Goal: Information Seeking & Learning: Check status

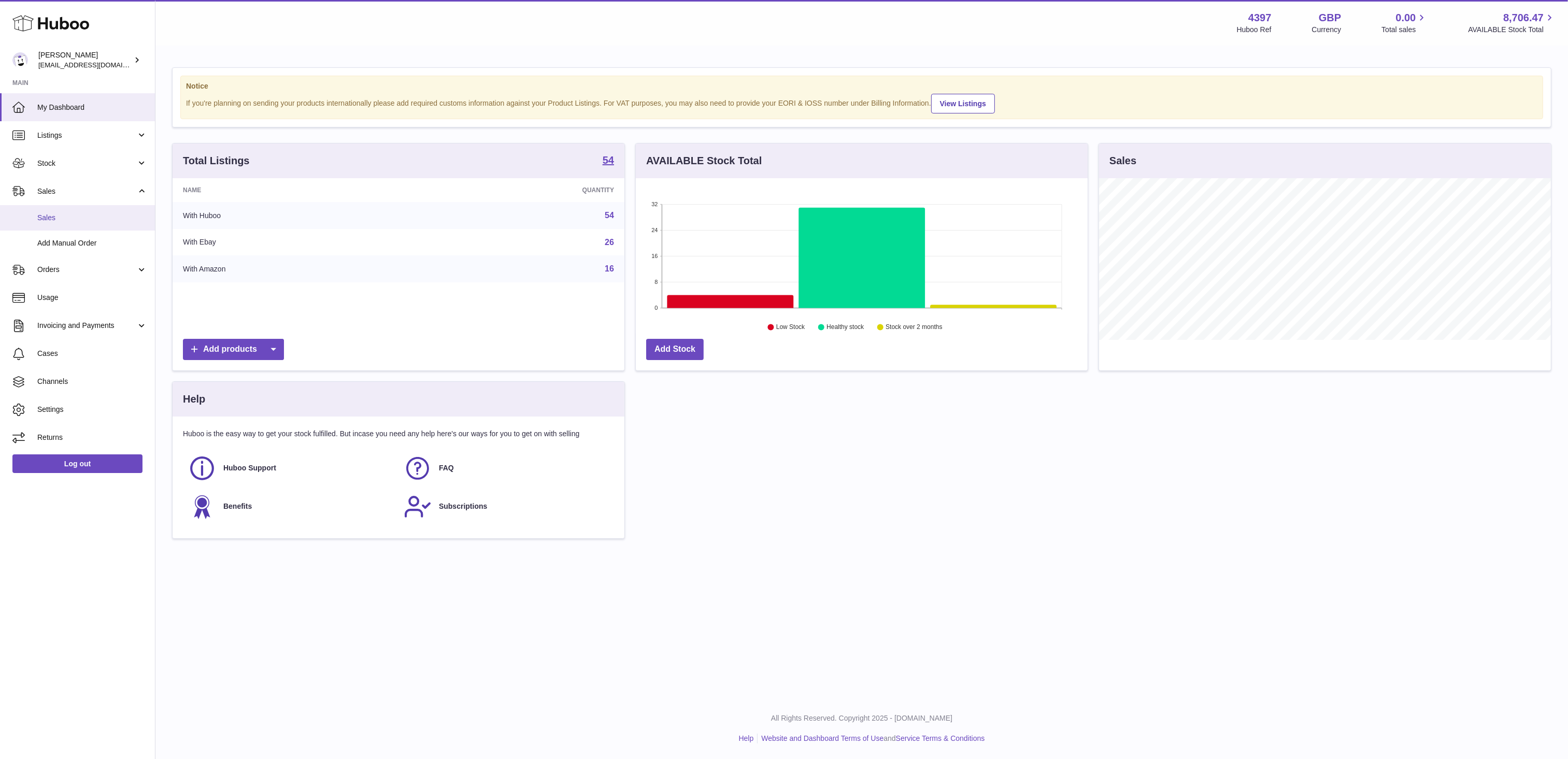
scroll to position [162, 453]
click at [66, 218] on span "Sales" at bounding box center [92, 218] width 110 height 10
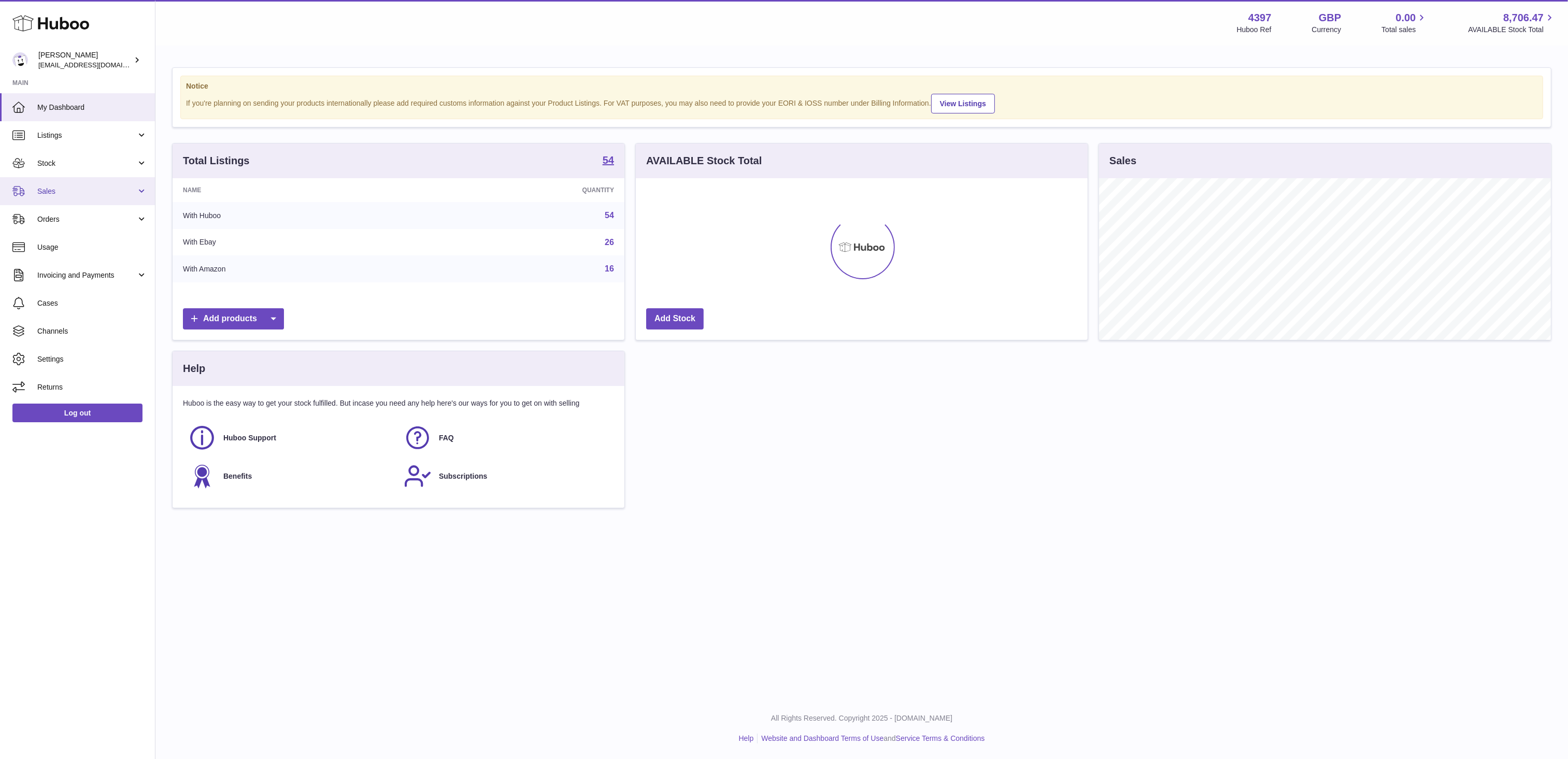
scroll to position [162, 453]
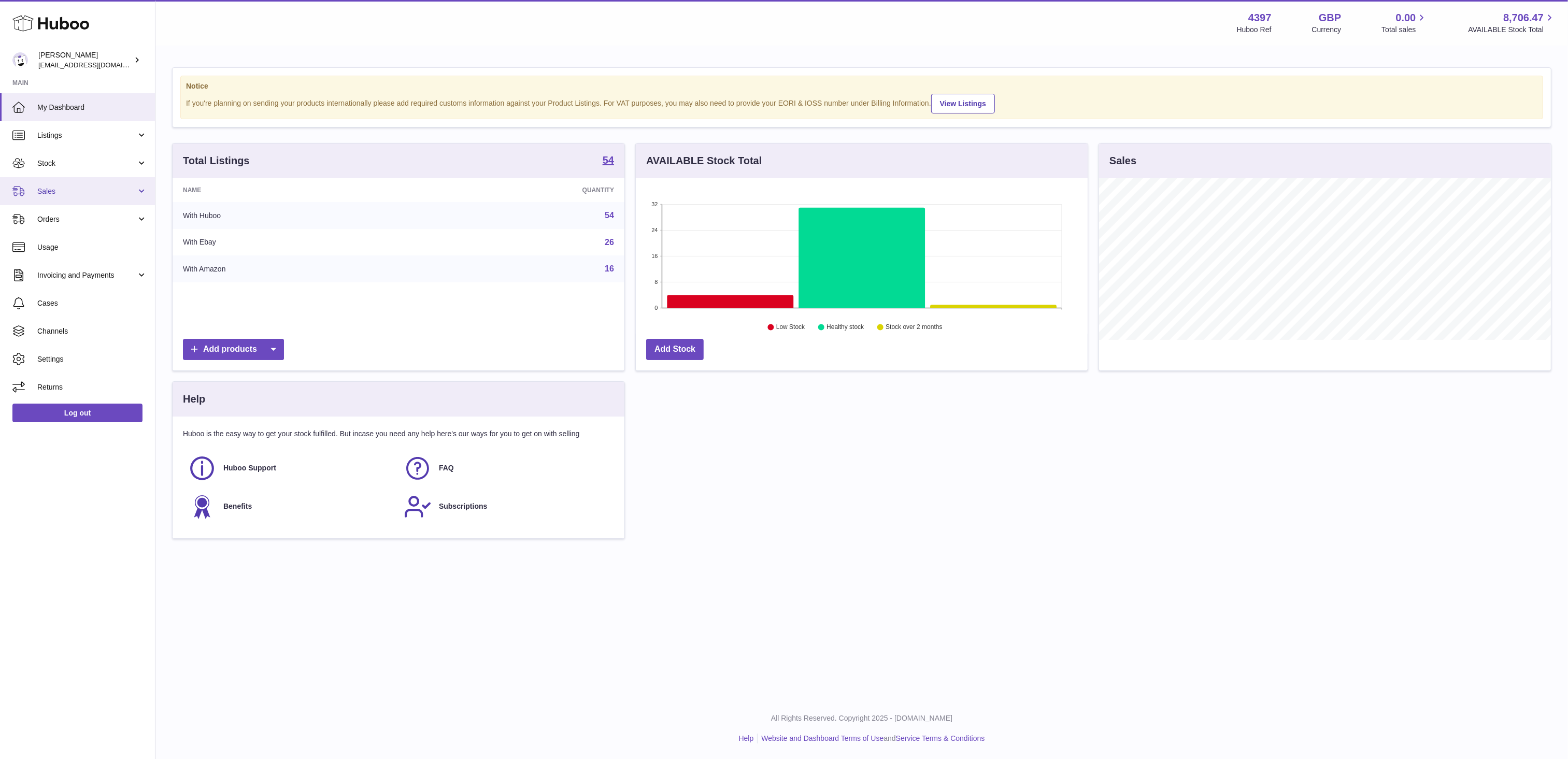
click at [87, 194] on span "Sales" at bounding box center [86, 191] width 99 height 10
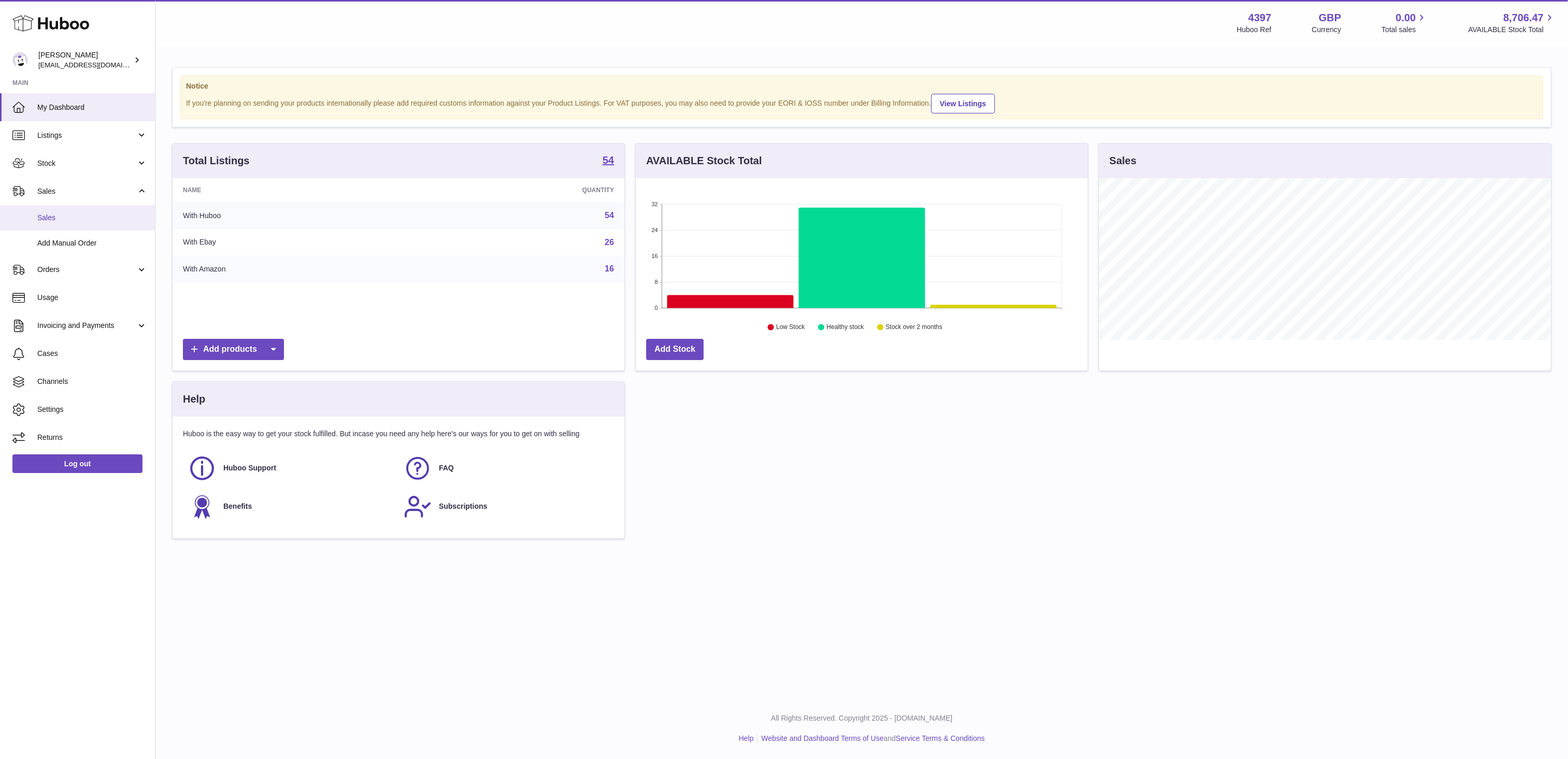
click at [88, 222] on span "Sales" at bounding box center [92, 218] width 110 height 10
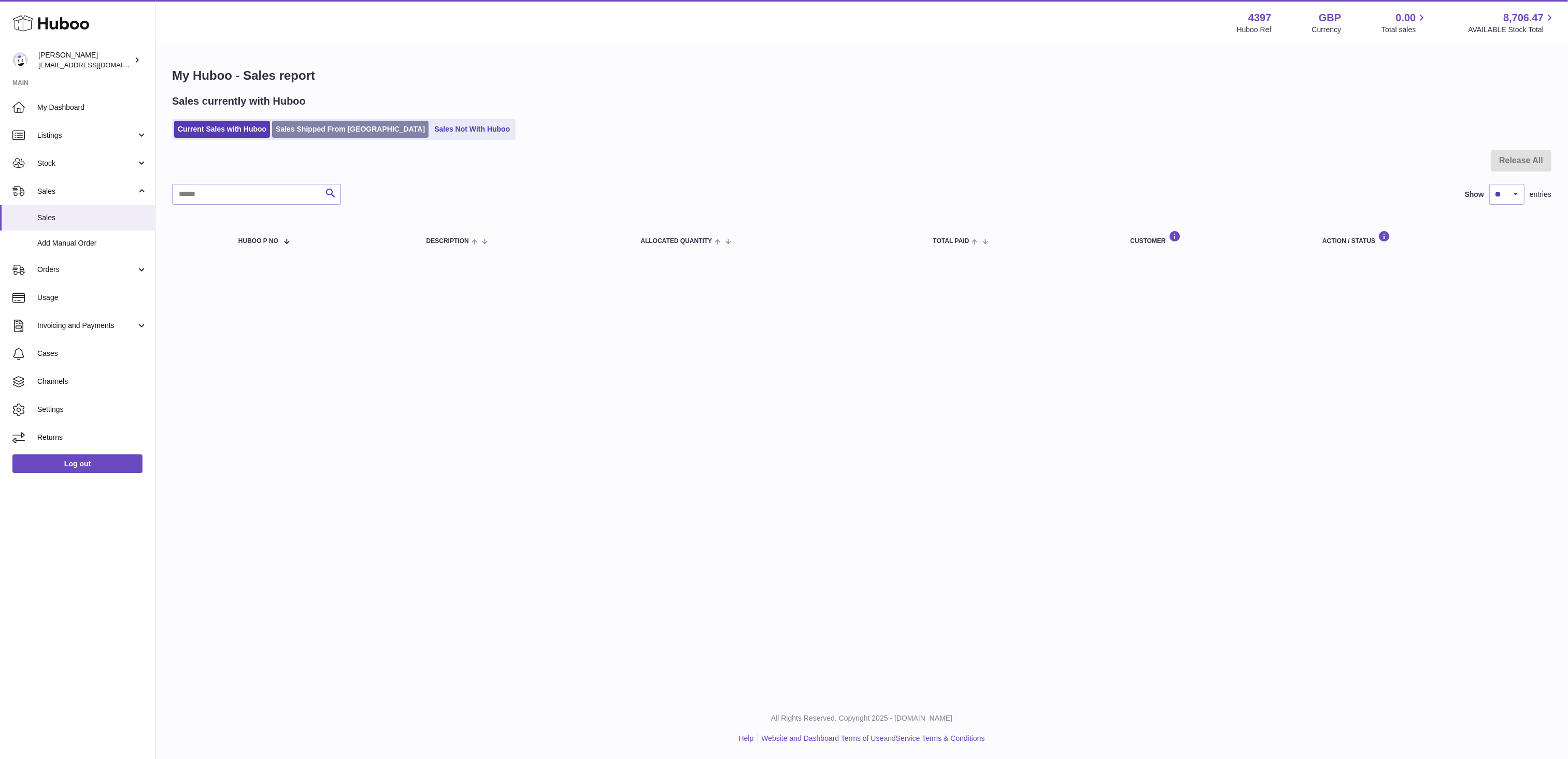
click at [303, 135] on link "Sales Shipped From Huboo" at bounding box center [350, 129] width 157 height 17
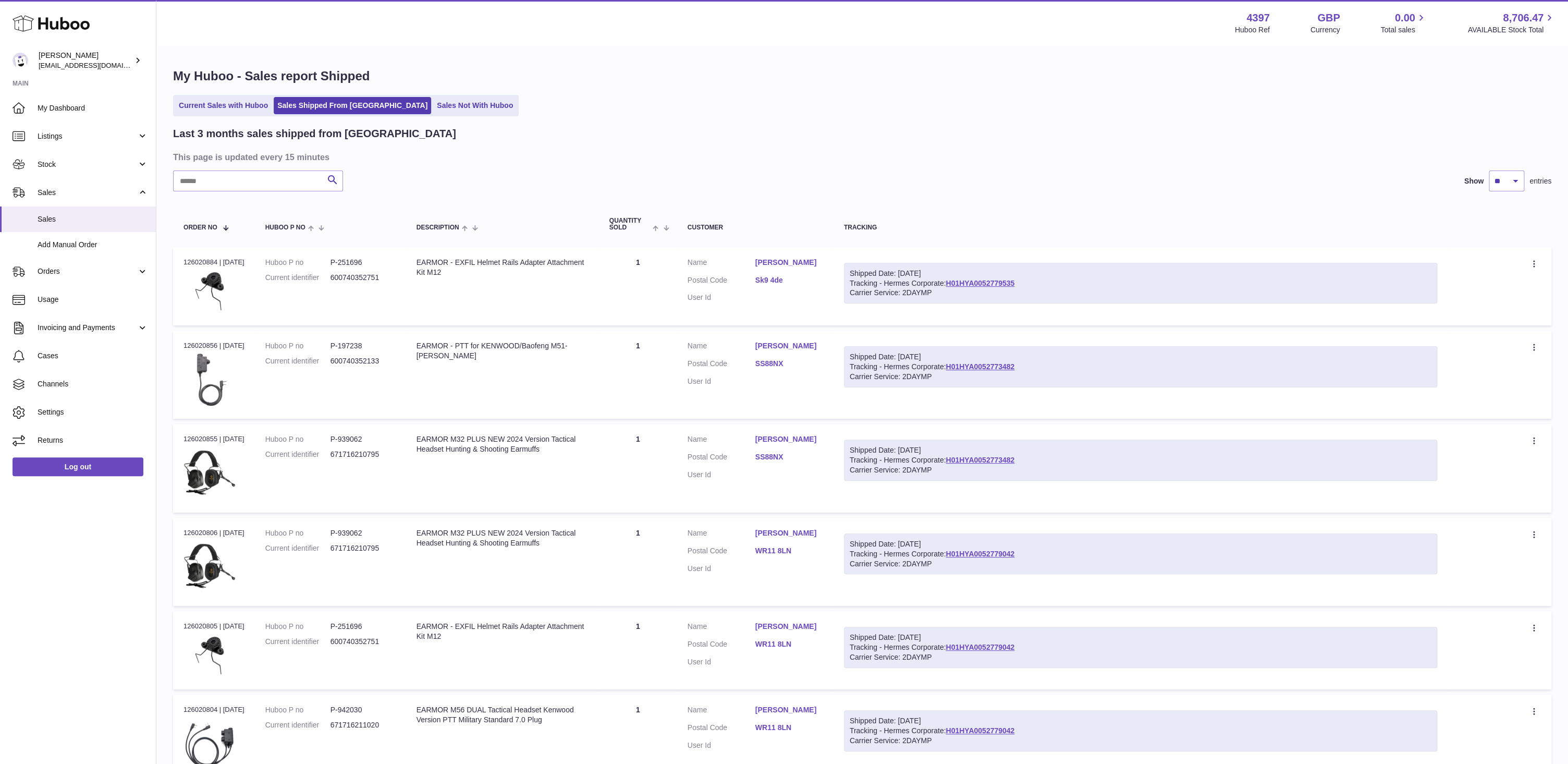
click at [1025, 285] on div "Shipped Date: 6th Oct 2025 Tracking - Hermes Corporate: H01HYA0052779535 Carrie…" at bounding box center [1140, 283] width 593 height 41
copy link "H01HYA0052779535"
click at [1044, 372] on div "Shipped Date: 6th Oct 2025 Tracking - Hermes Corporate: H01HYA0052773482 Carrie…" at bounding box center [1140, 367] width 593 height 41
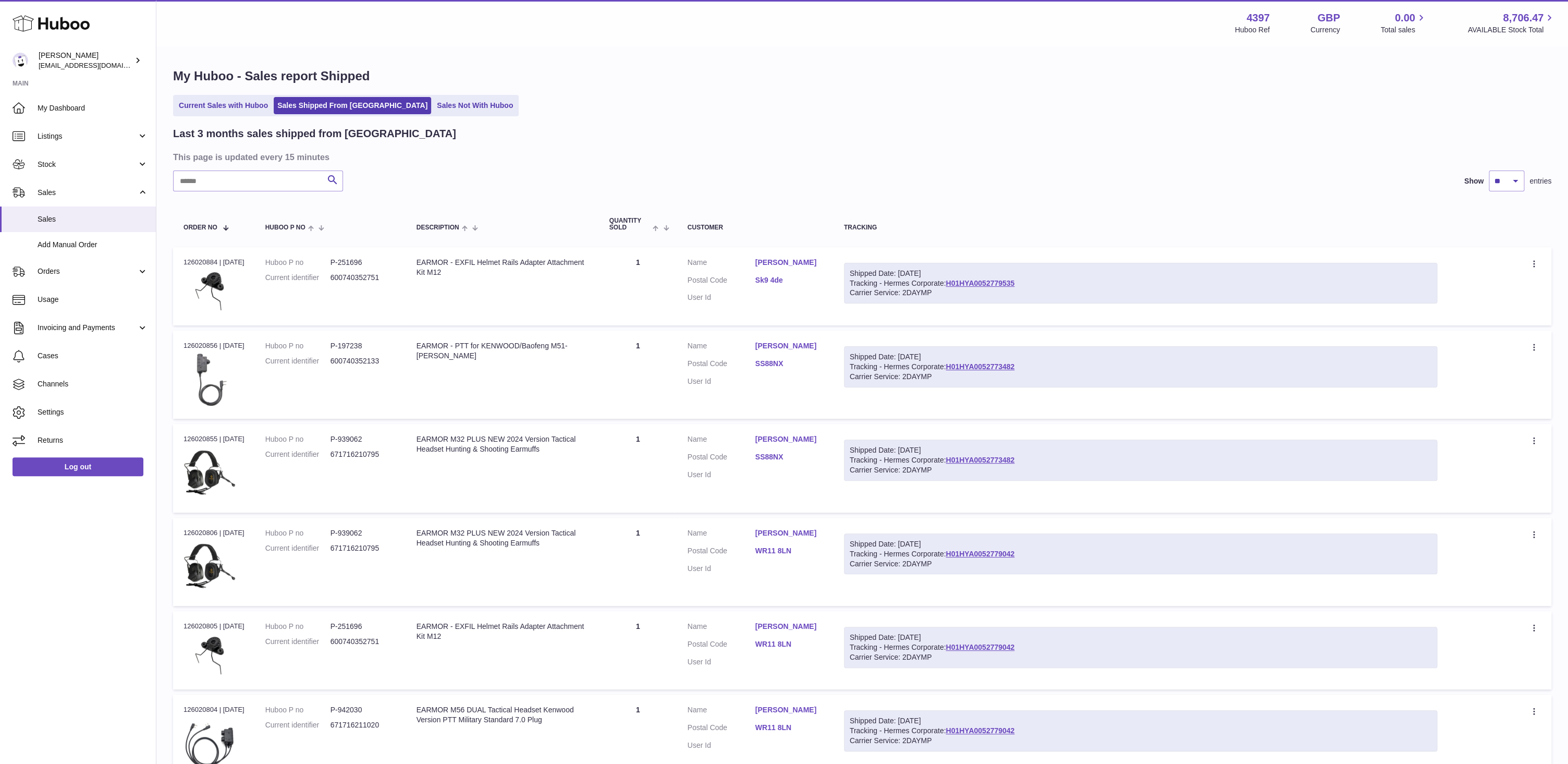
copy link "H01HYA0052773482"
click at [1037, 561] on div "Shipped Date: 6th Oct 2025 Tracking - Hermes Corporate: H01HYA0052779042 Carrie…" at bounding box center [1140, 554] width 593 height 41
copy link "H01HYA0052779042"
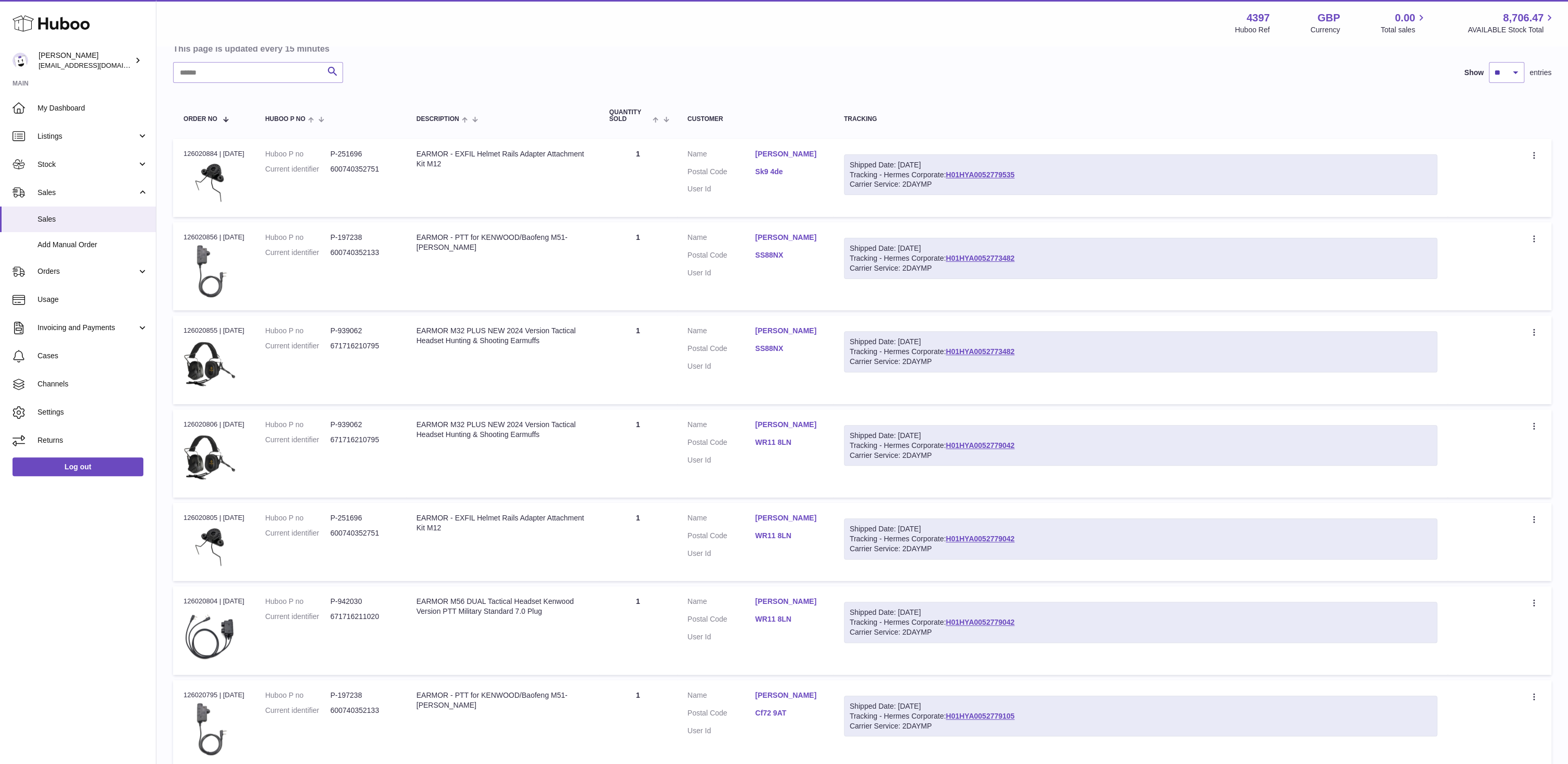
scroll to position [146, 0]
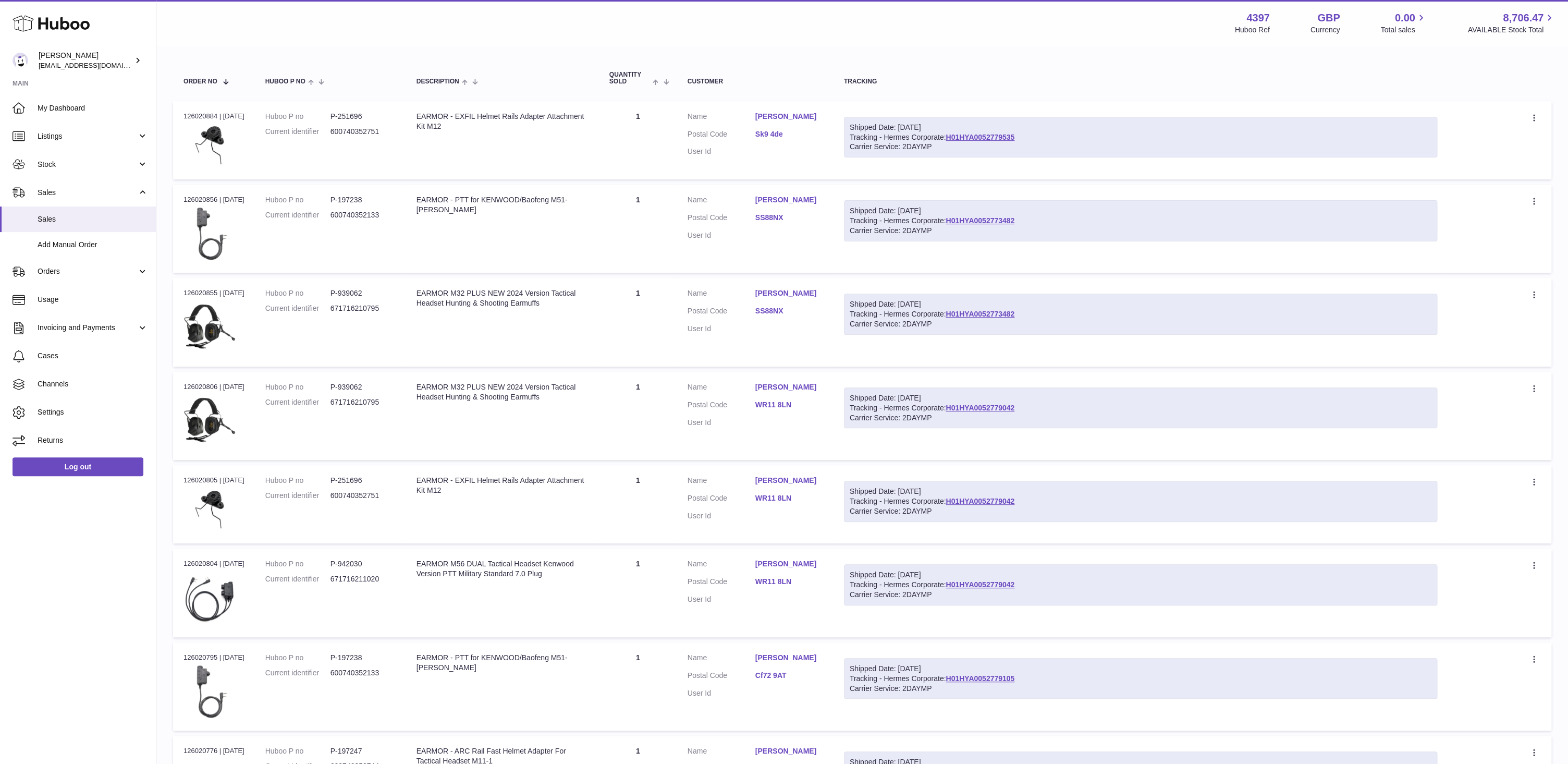
click at [1058, 684] on div "Shipped Date: 6th Oct 2025 Tracking - Hermes Corporate: H01HYA0052779105 Carrie…" at bounding box center [1140, 678] width 593 height 41
copy link "H01HYA0052779105"
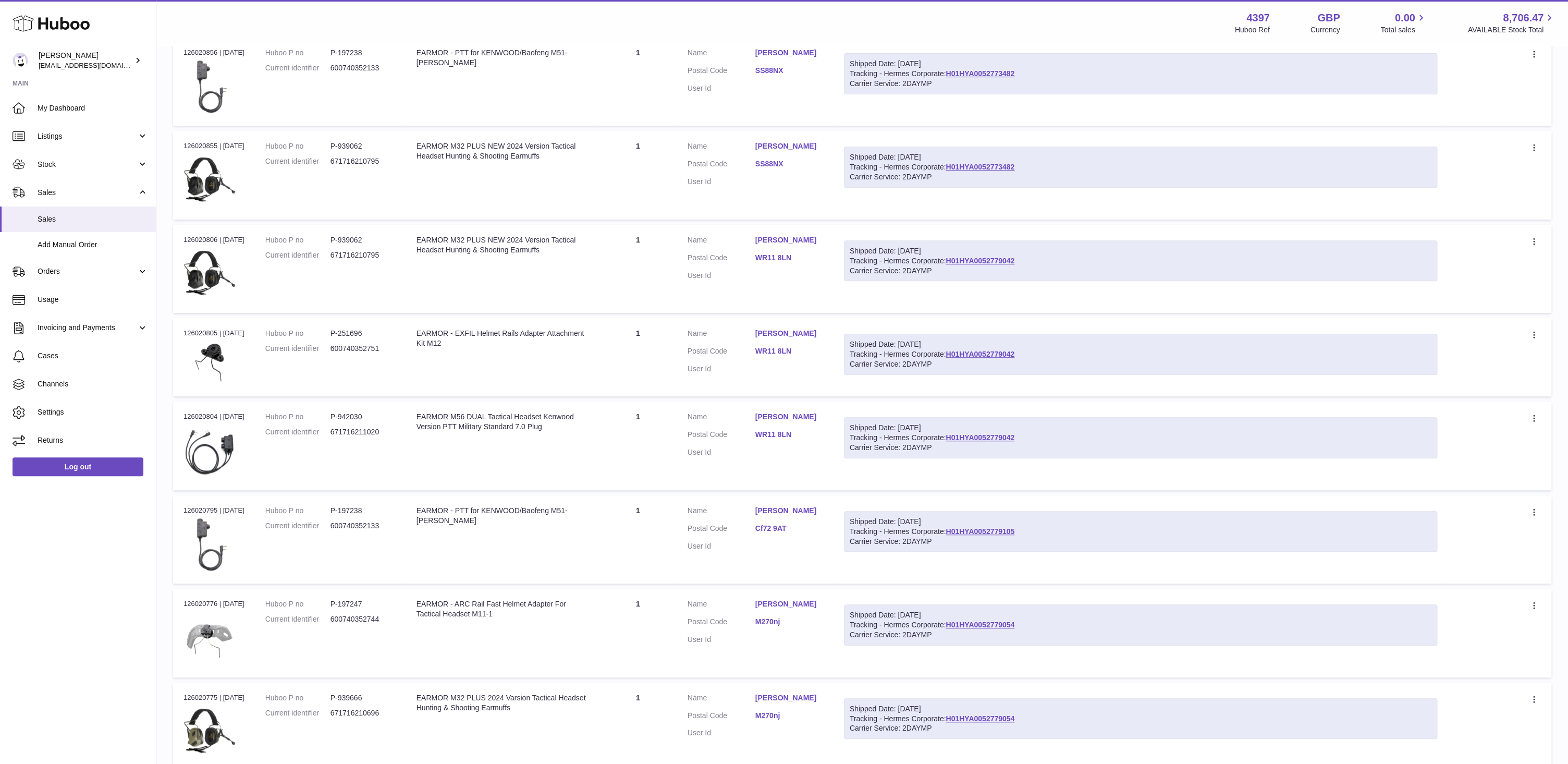
scroll to position [365, 0]
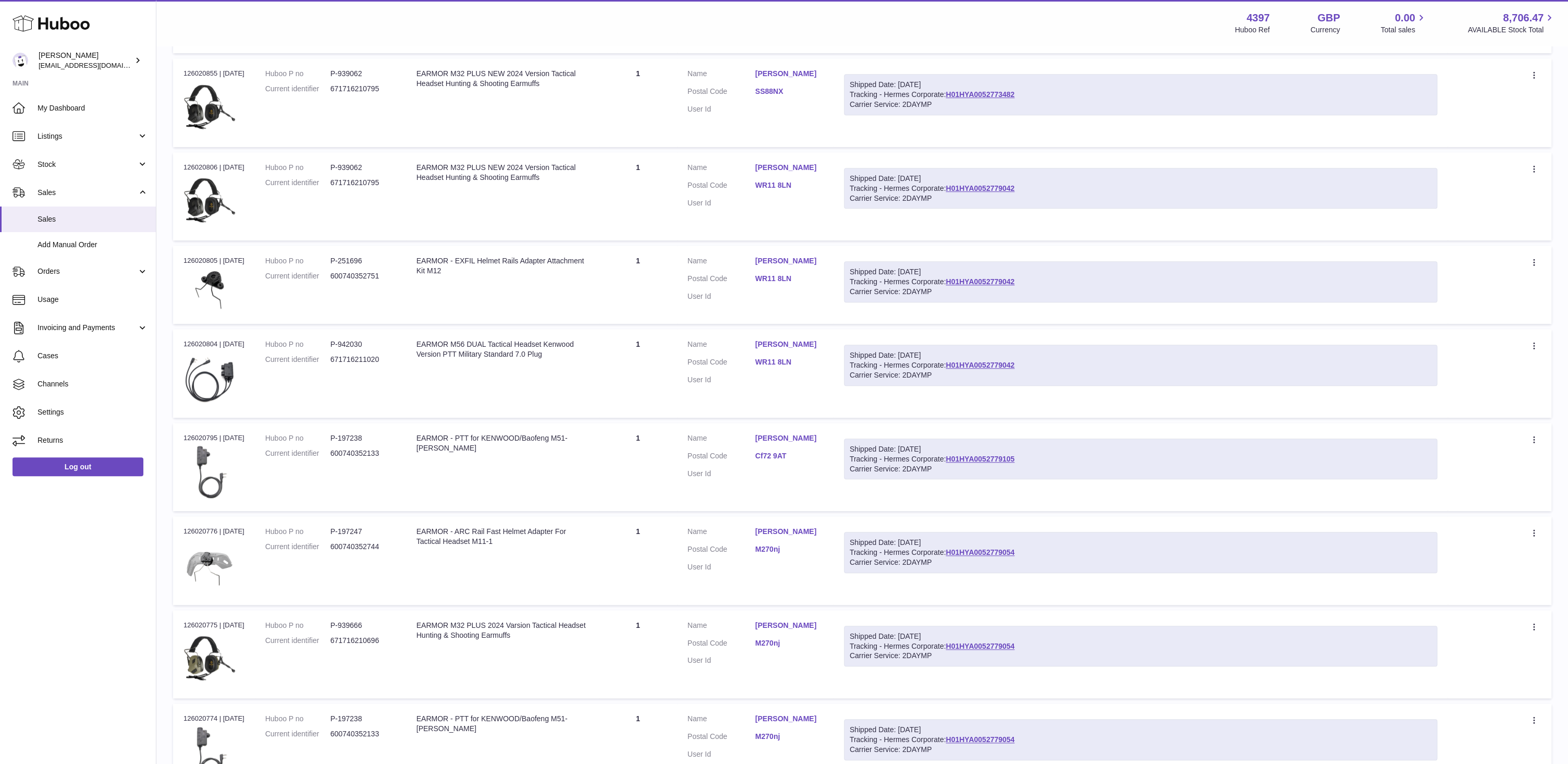
click at [1069, 652] on div "Shipped Date: 6th Oct 2025 Tracking - Hermes Corporate: H01HYA0052779054 Carrie…" at bounding box center [1140, 647] width 593 height 41
copy link "H01HYA0052779054"
